Goal: Task Accomplishment & Management: Use online tool/utility

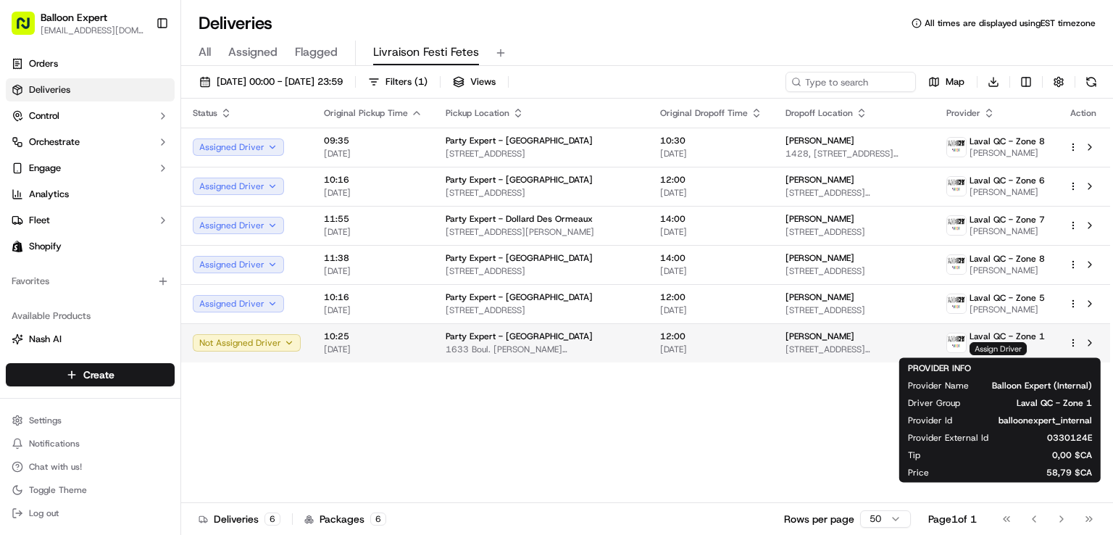
click at [985, 346] on span "Assign Driver" at bounding box center [998, 348] width 57 height 13
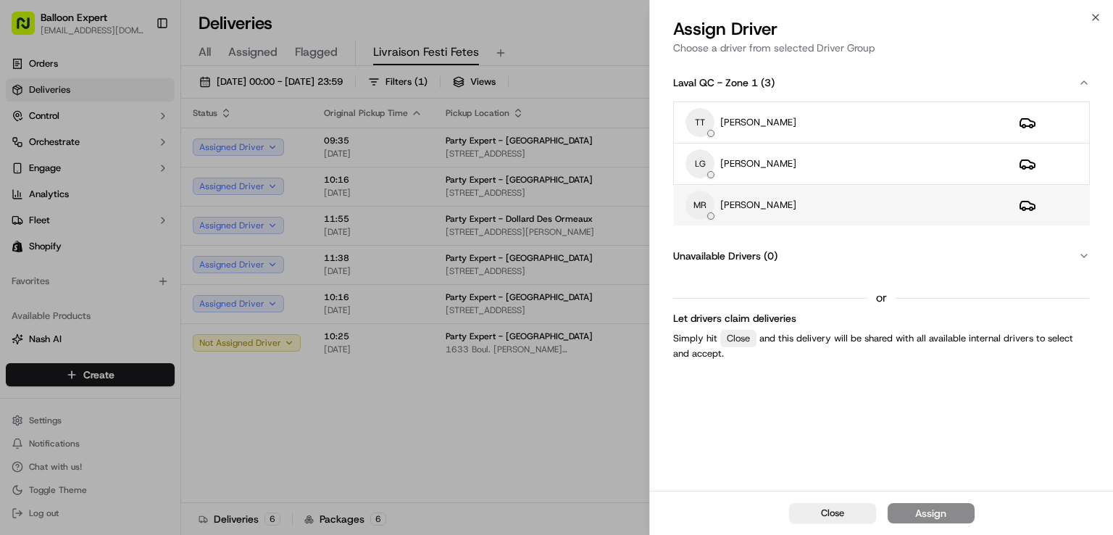
click at [748, 205] on p "[PERSON_NAME]" at bounding box center [758, 205] width 76 height 13
click at [958, 511] on button "Assign" at bounding box center [931, 513] width 87 height 20
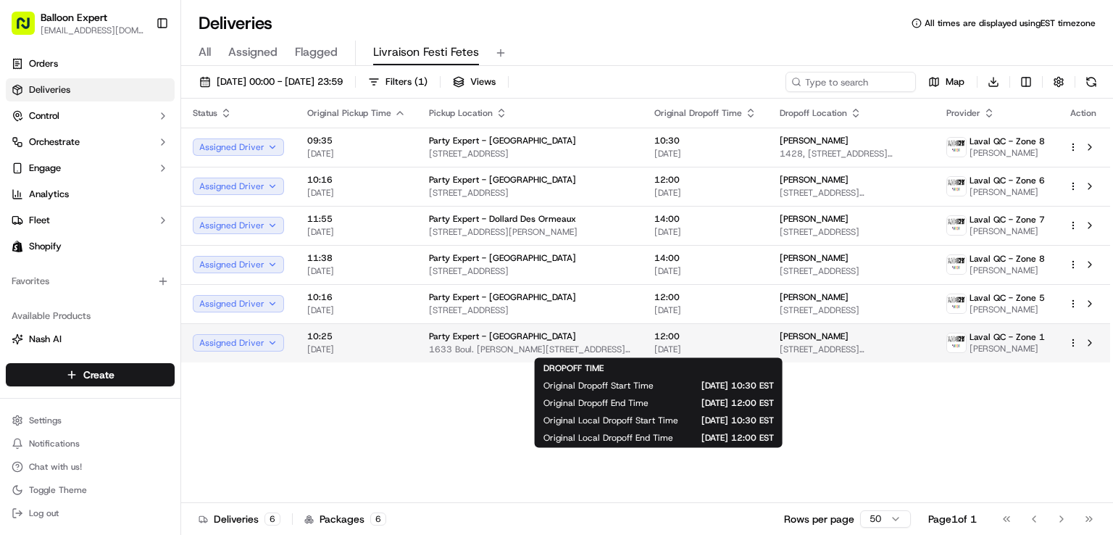
click at [713, 351] on span "[DATE]" at bounding box center [705, 349] width 102 height 12
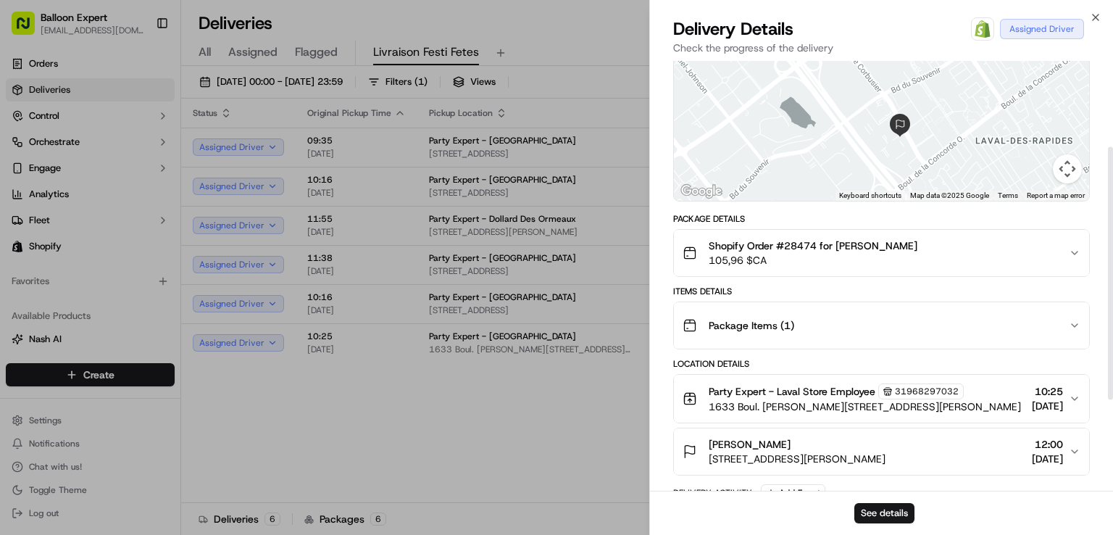
scroll to position [290, 0]
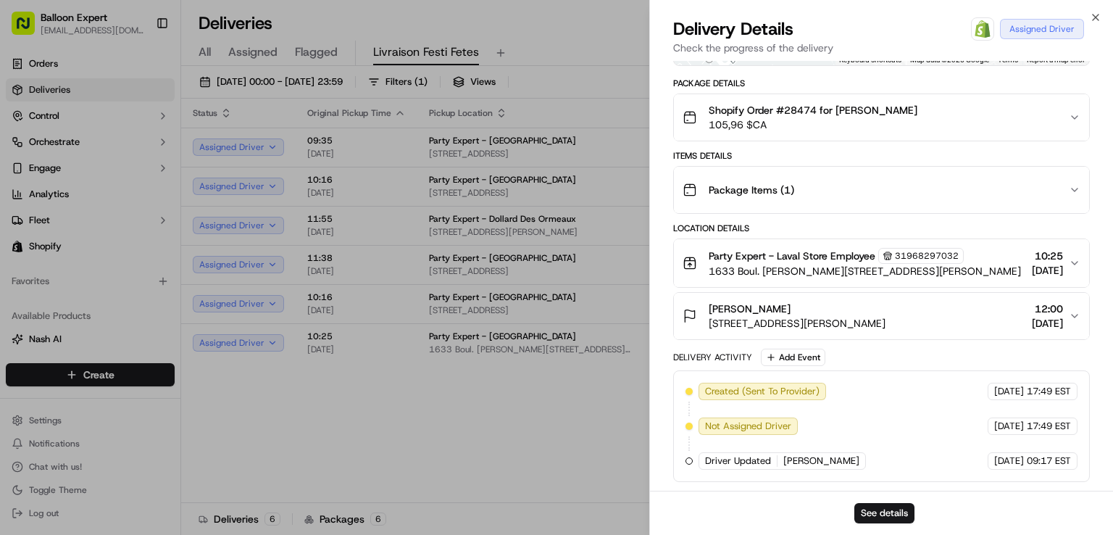
click at [1076, 317] on icon "button" at bounding box center [1075, 315] width 6 height 3
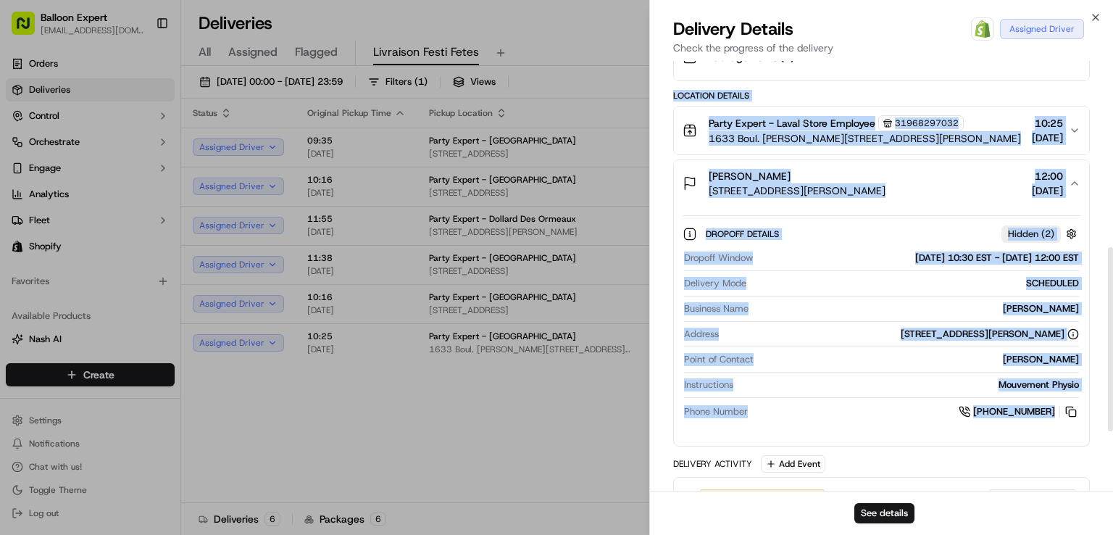
scroll to position [435, 0]
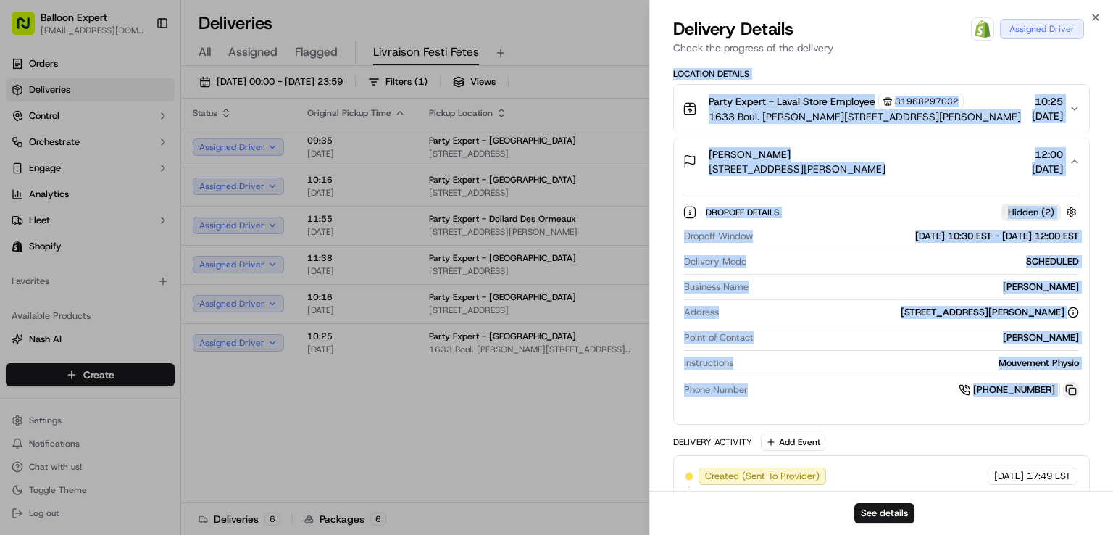
drag, startPoint x: 672, startPoint y: 241, endPoint x: 1078, endPoint y: 414, distance: 441.2
click at [1078, 414] on div "Provider Balloon Expert (Internal) [PERSON_NAME] Driver Group [GEOGRAPHIC_DATA]…" at bounding box center [881, 118] width 463 height 984
click at [795, 268] on div "SCHEDULED" at bounding box center [915, 261] width 327 height 13
click at [1096, 20] on icon "button" at bounding box center [1096, 18] width 12 height 12
